Goal: Task Accomplishment & Management: Manage account settings

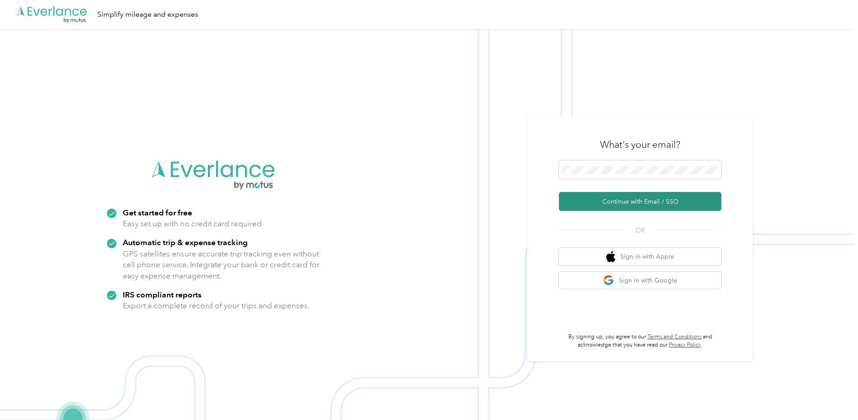
click at [667, 202] on button "Continue with Email / SSO" at bounding box center [640, 201] width 162 height 19
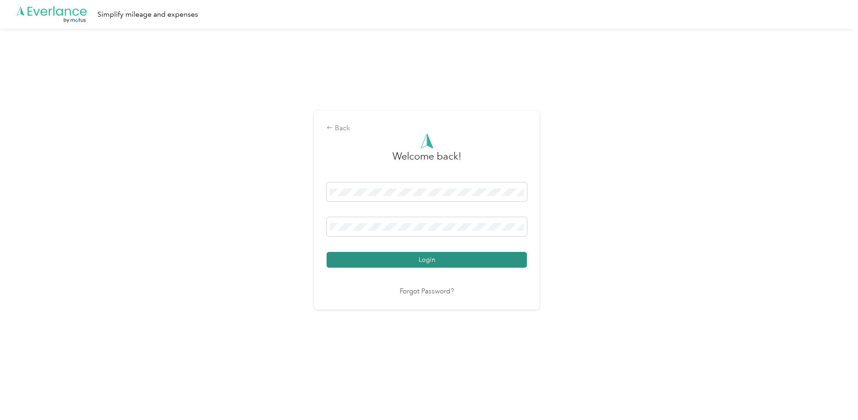
click at [483, 266] on button "Login" at bounding box center [426, 260] width 200 height 16
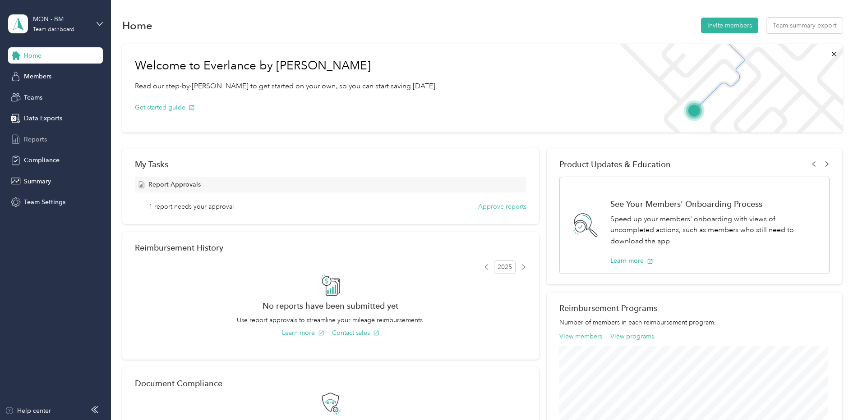
click at [26, 142] on span "Reports" at bounding box center [35, 139] width 23 height 9
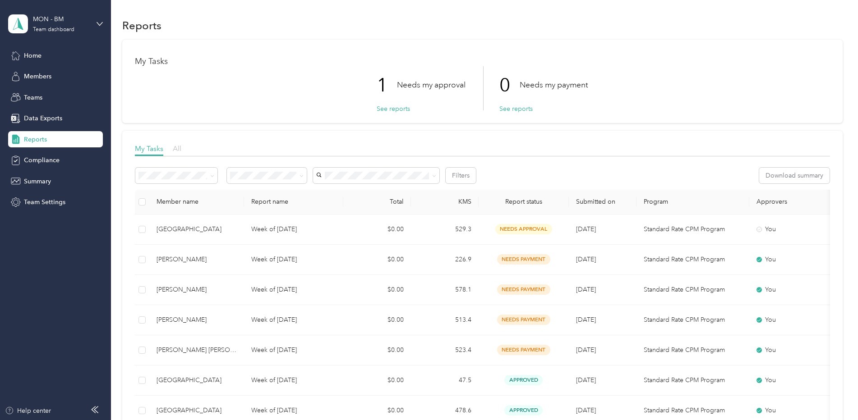
click at [181, 148] on div "My Tasks All" at bounding box center [482, 149] width 695 height 13
click at [180, 148] on span "All" at bounding box center [177, 148] width 9 height 9
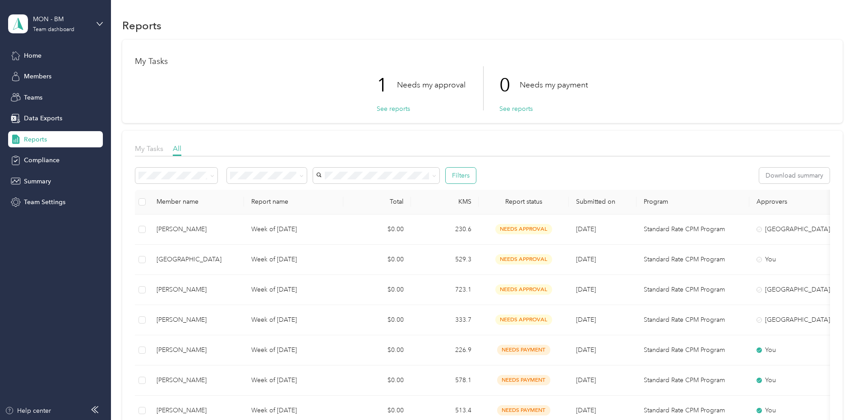
click at [465, 179] on button "Filters" at bounding box center [460, 176] width 30 height 16
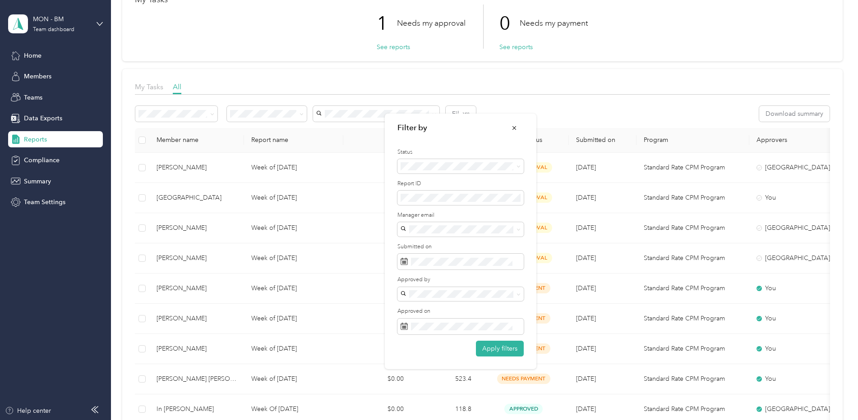
scroll to position [90, 0]
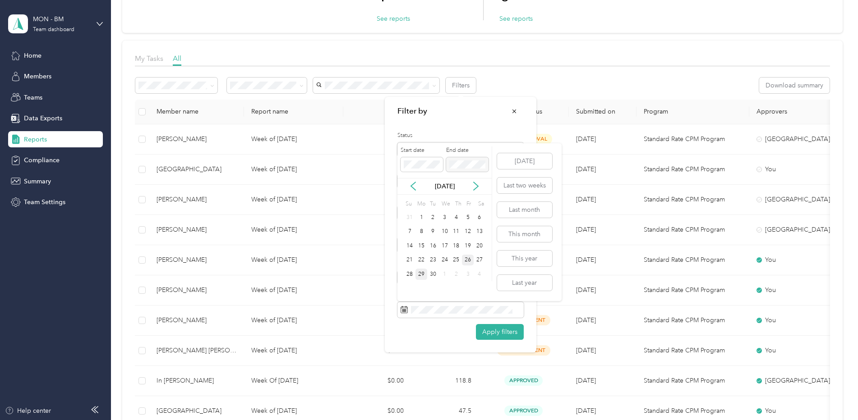
click at [469, 262] on div "26" at bounding box center [468, 260] width 12 height 11
click at [424, 273] on div "29" at bounding box center [421, 274] width 12 height 11
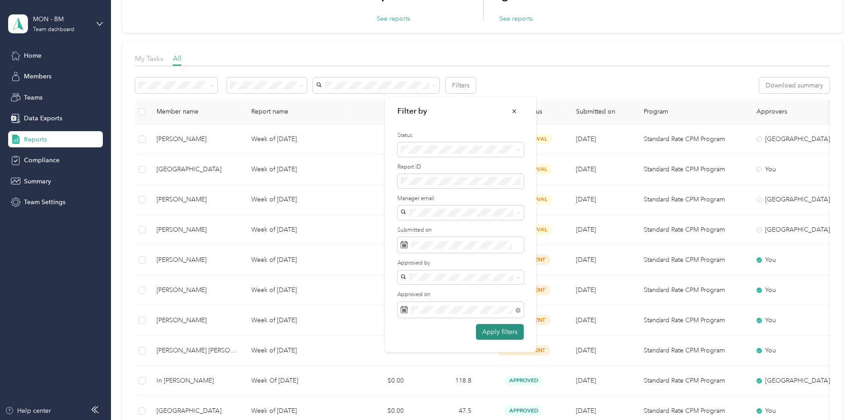
click at [500, 332] on button "Apply filters" at bounding box center [500, 332] width 48 height 16
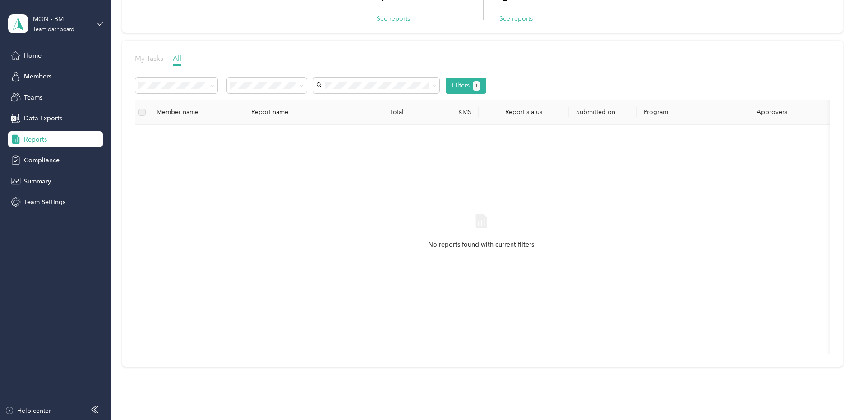
click at [156, 60] on span "My Tasks" at bounding box center [149, 58] width 28 height 9
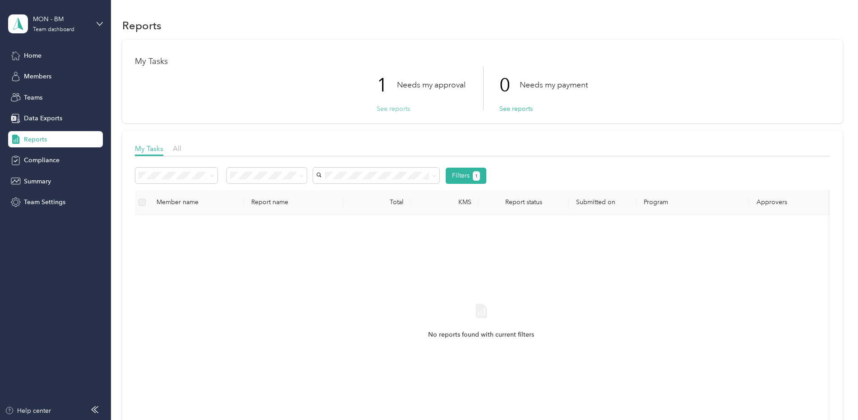
click at [397, 109] on button "See reports" at bounding box center [392, 108] width 33 height 9
click at [476, 176] on span "2" at bounding box center [476, 176] width 3 height 8
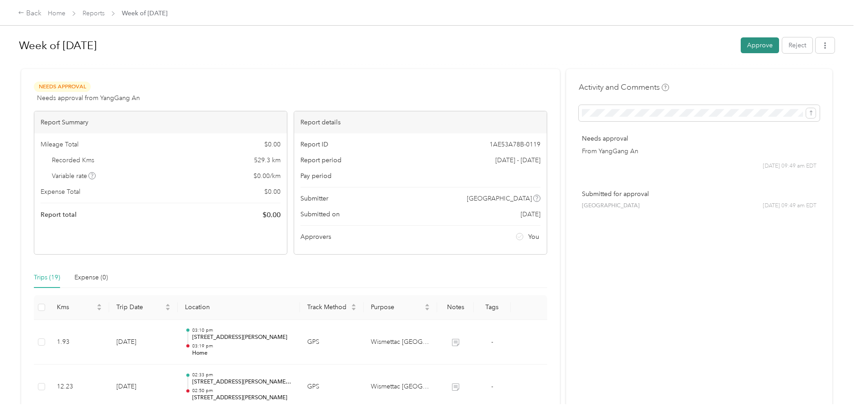
click at [758, 46] on button "Approve" at bounding box center [759, 45] width 38 height 16
